Goal: Information Seeking & Learning: Learn about a topic

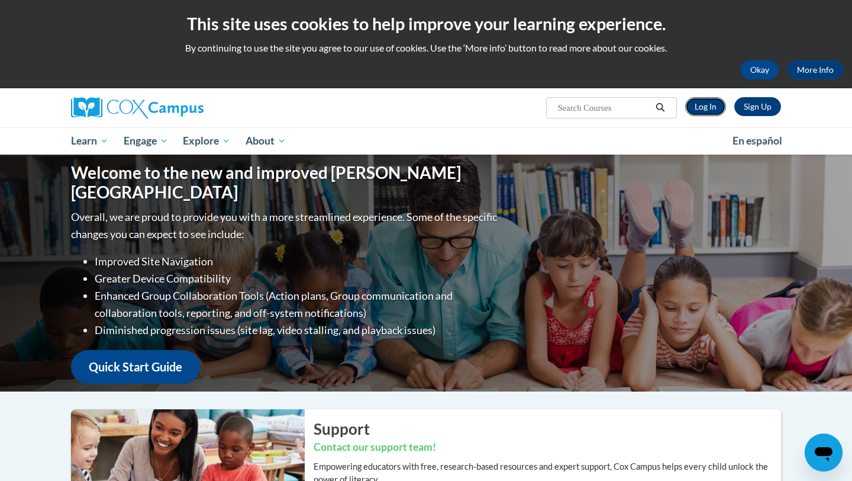
click at [704, 100] on link "Log In" at bounding box center [706, 106] width 41 height 19
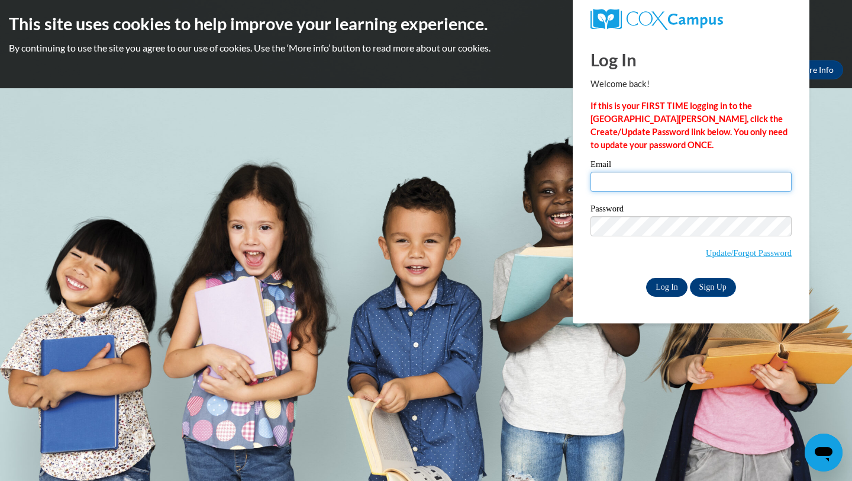
type input "sheadrick5@daltonstate.edu"
click at [654, 287] on input "Log In" at bounding box center [666, 287] width 41 height 19
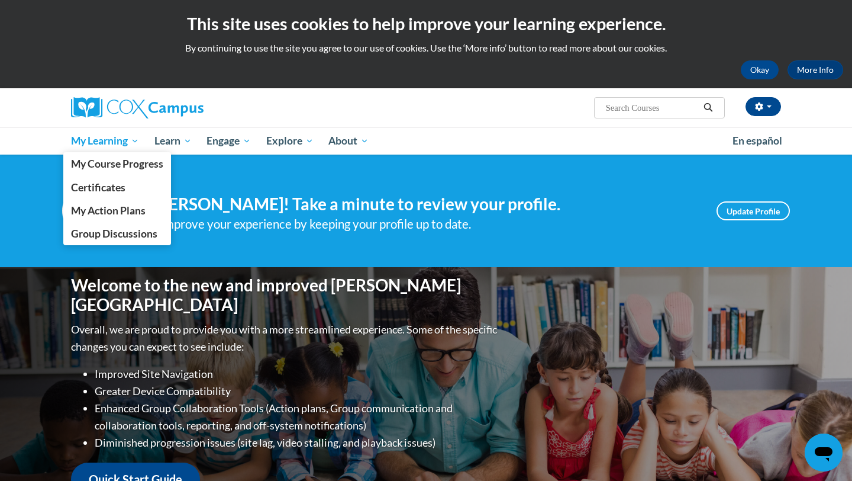
click at [111, 141] on span "My Learning" at bounding box center [105, 141] width 68 height 14
click at [110, 167] on span "My Course Progress" at bounding box center [117, 163] width 92 height 12
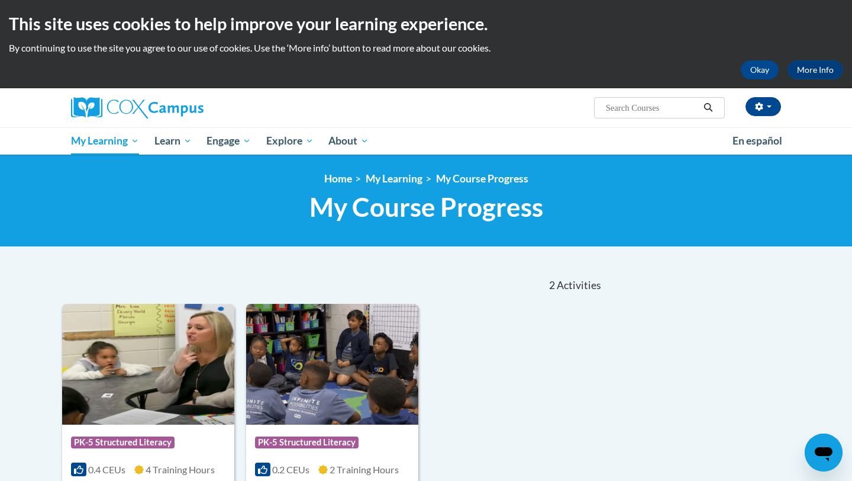
click at [521, 349] on div "Course Category: PK-5 Structured Literacy 0.4 CEUs 4 Training Hours COURSE Oral…" at bounding box center [333, 456] width 542 height 305
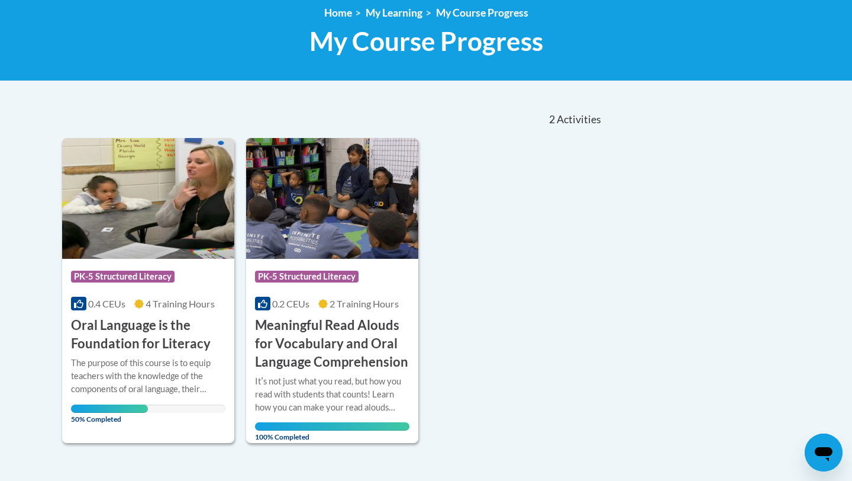
scroll to position [189, 0]
